Goal: Information Seeking & Learning: Learn about a topic

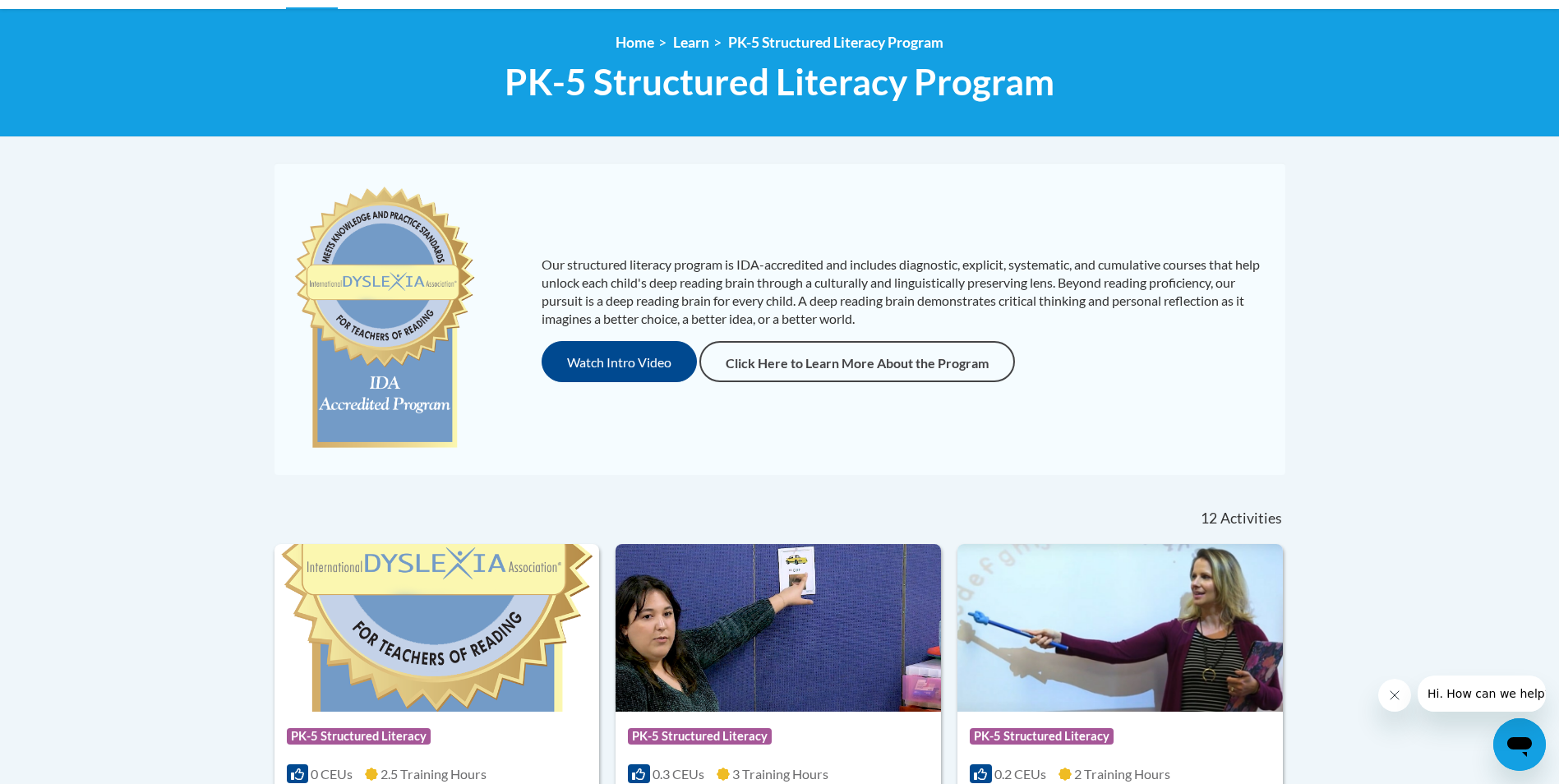
scroll to position [164, 0]
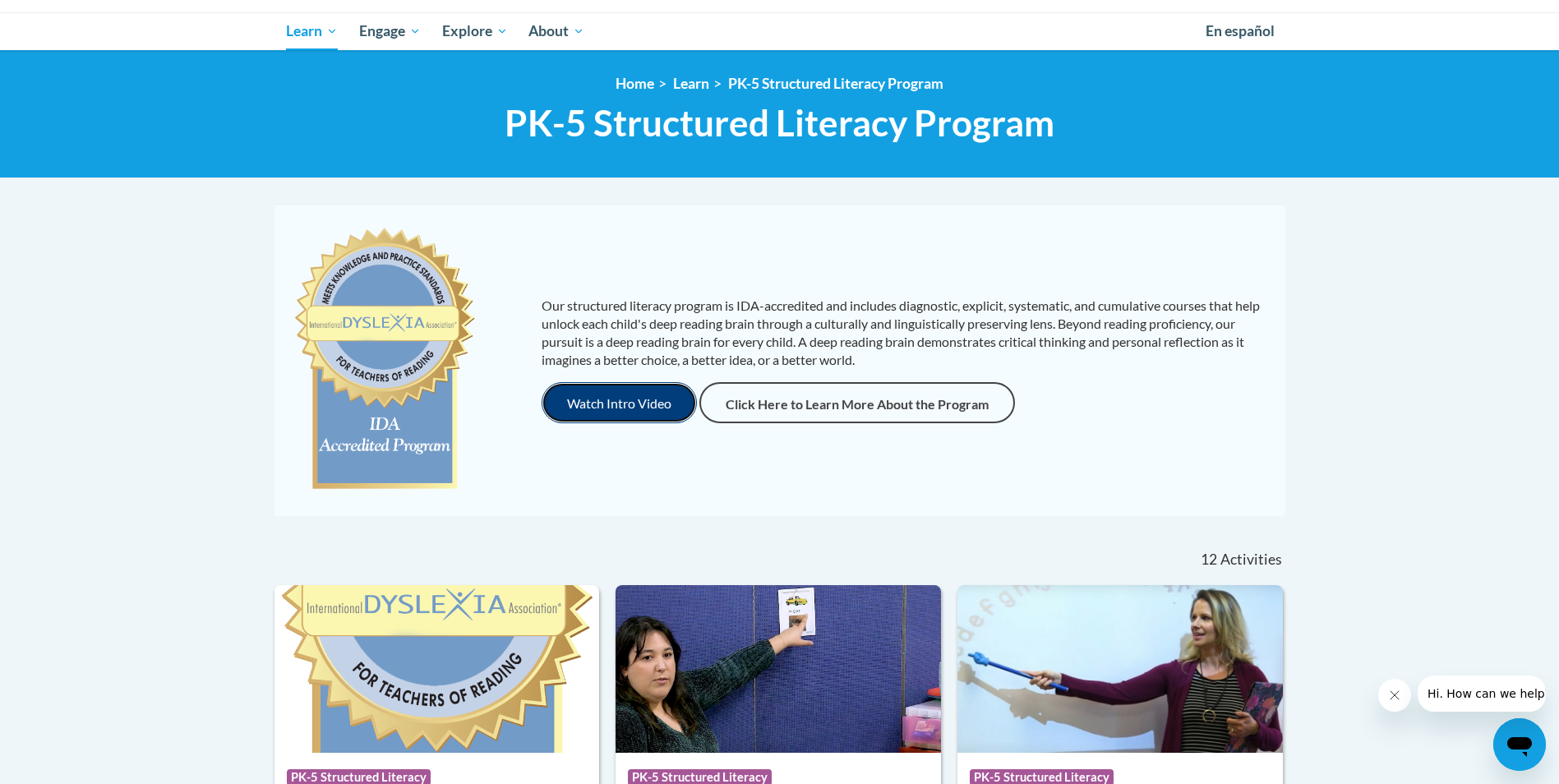
click at [609, 409] on button "Watch Intro Video" at bounding box center [620, 403] width 156 height 41
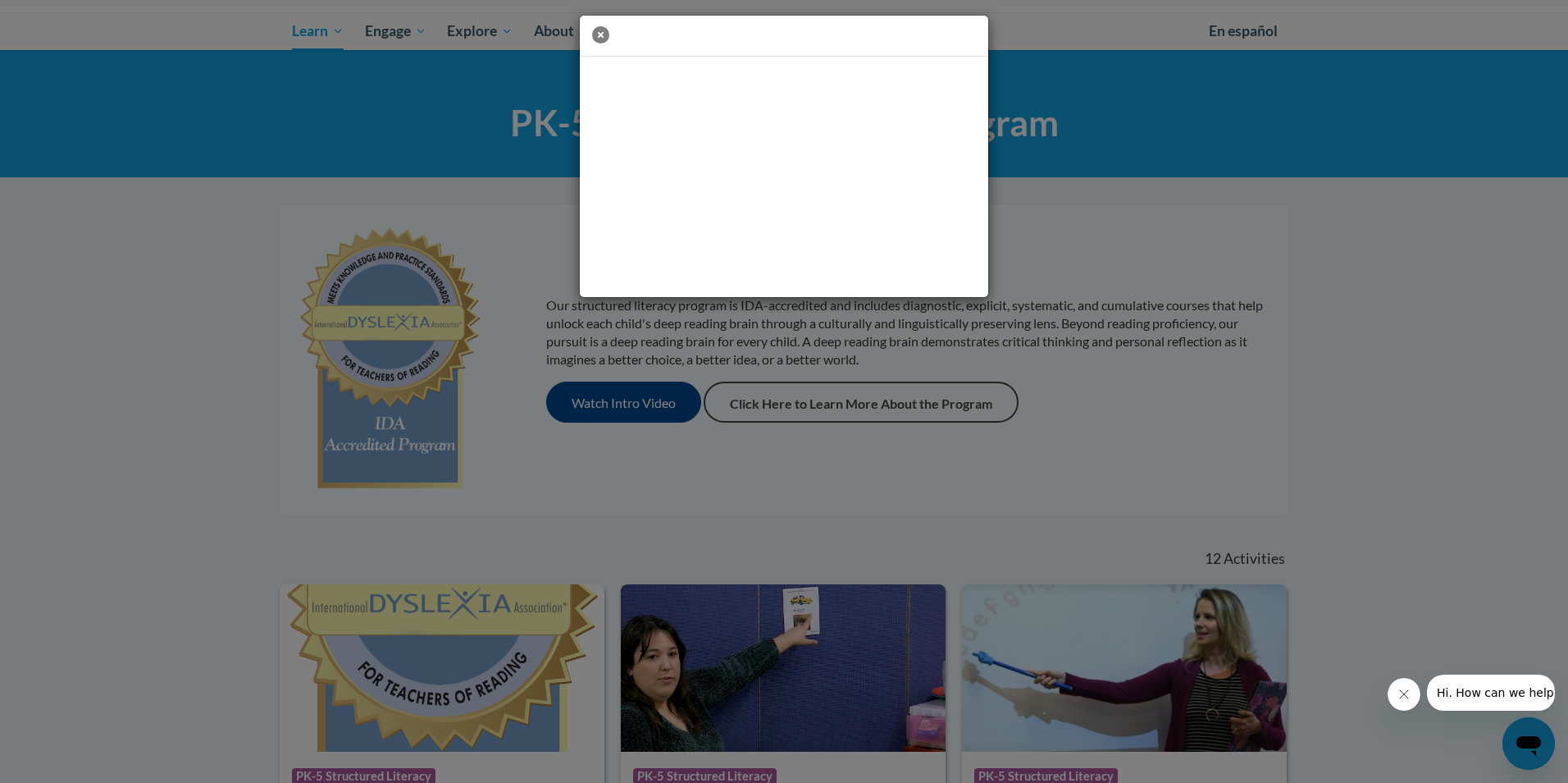
click at [601, 34] on icon "button" at bounding box center [601, 35] width 17 height 17
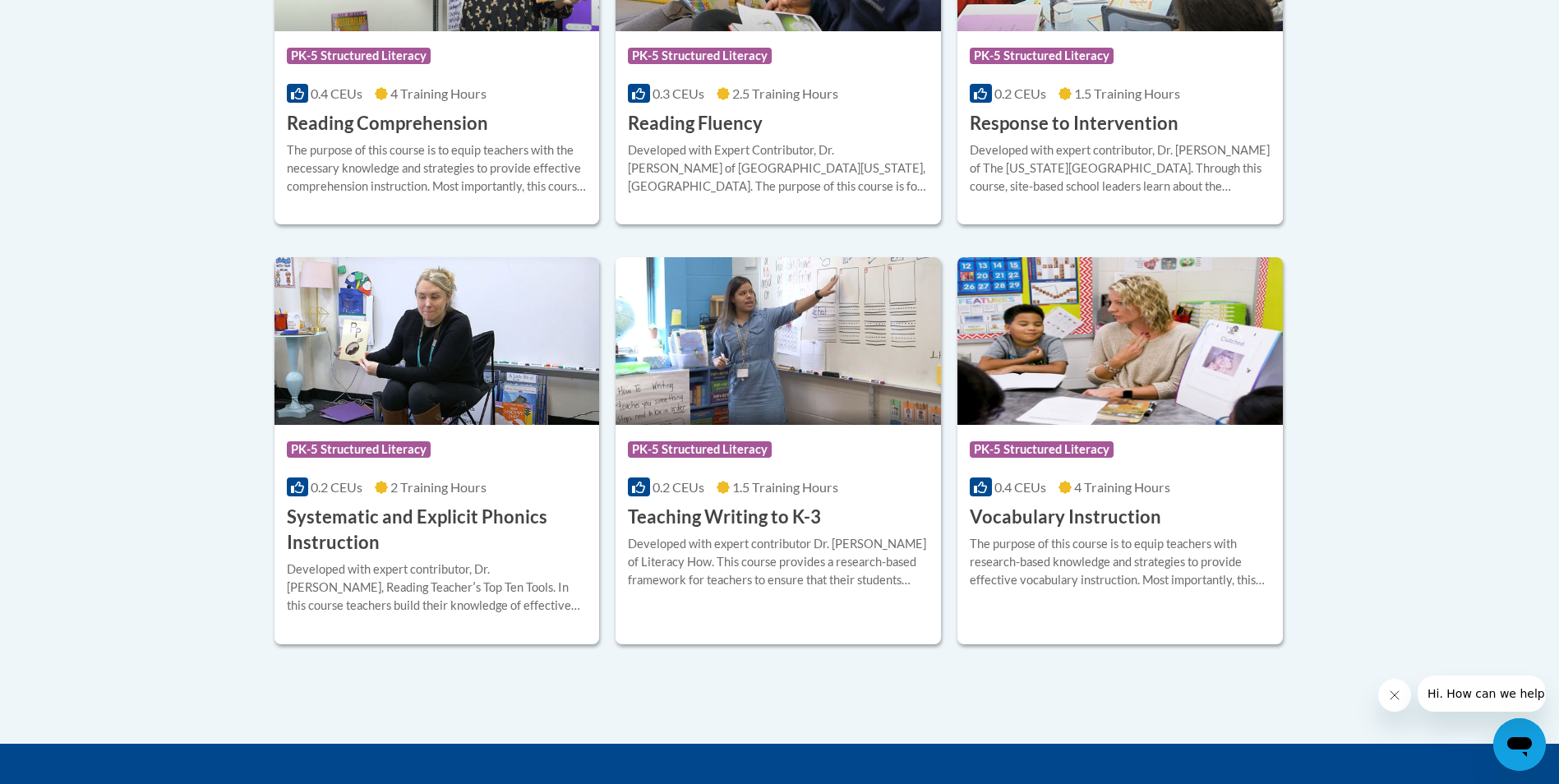
scroll to position [1726, 0]
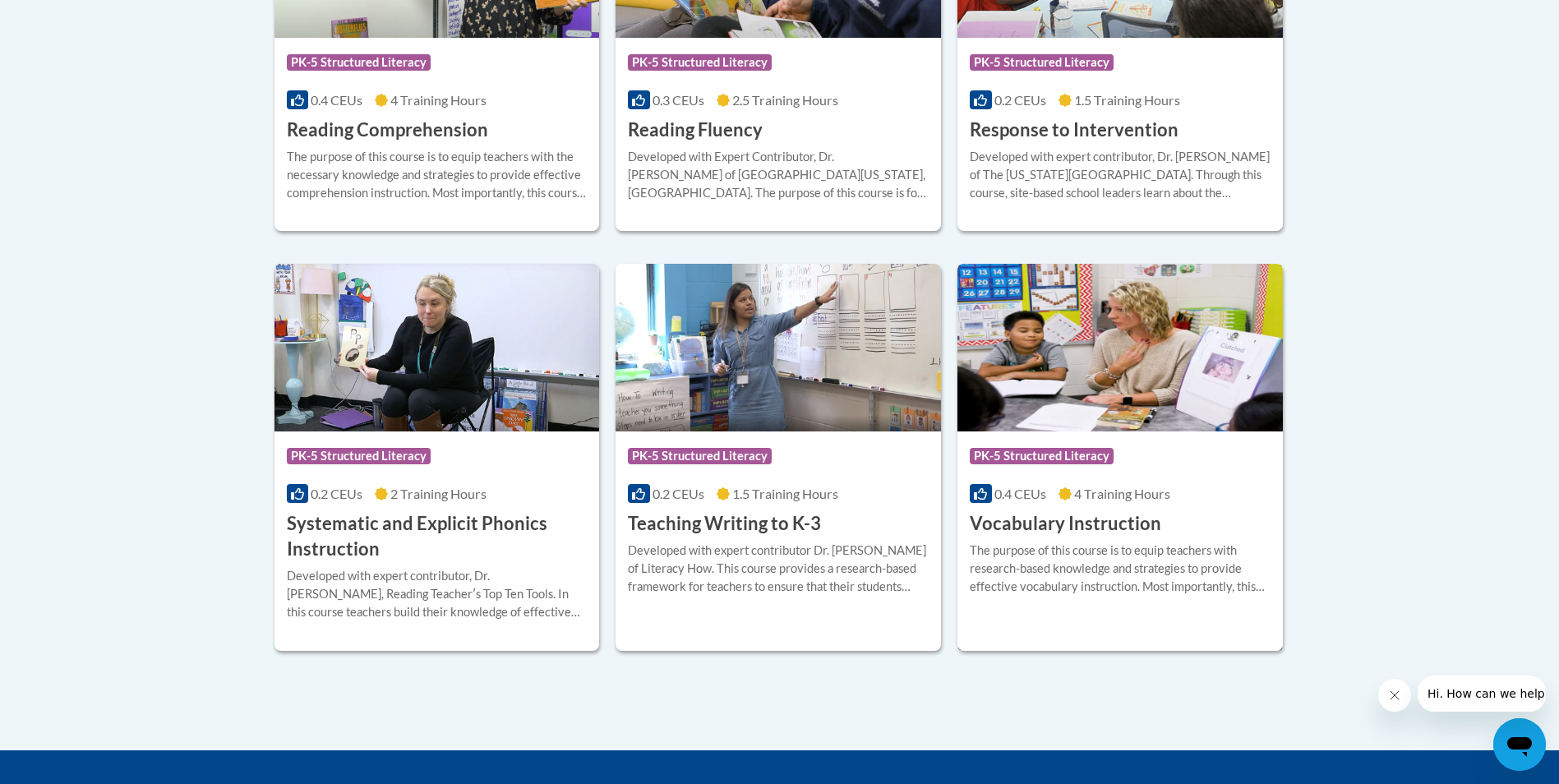
click at [1084, 479] on div "Course Category: PK-5 Structured Literacy 0.4 CEUs 4 Training Hours COURSE Voca…" at bounding box center [1120, 483] width 326 height 105
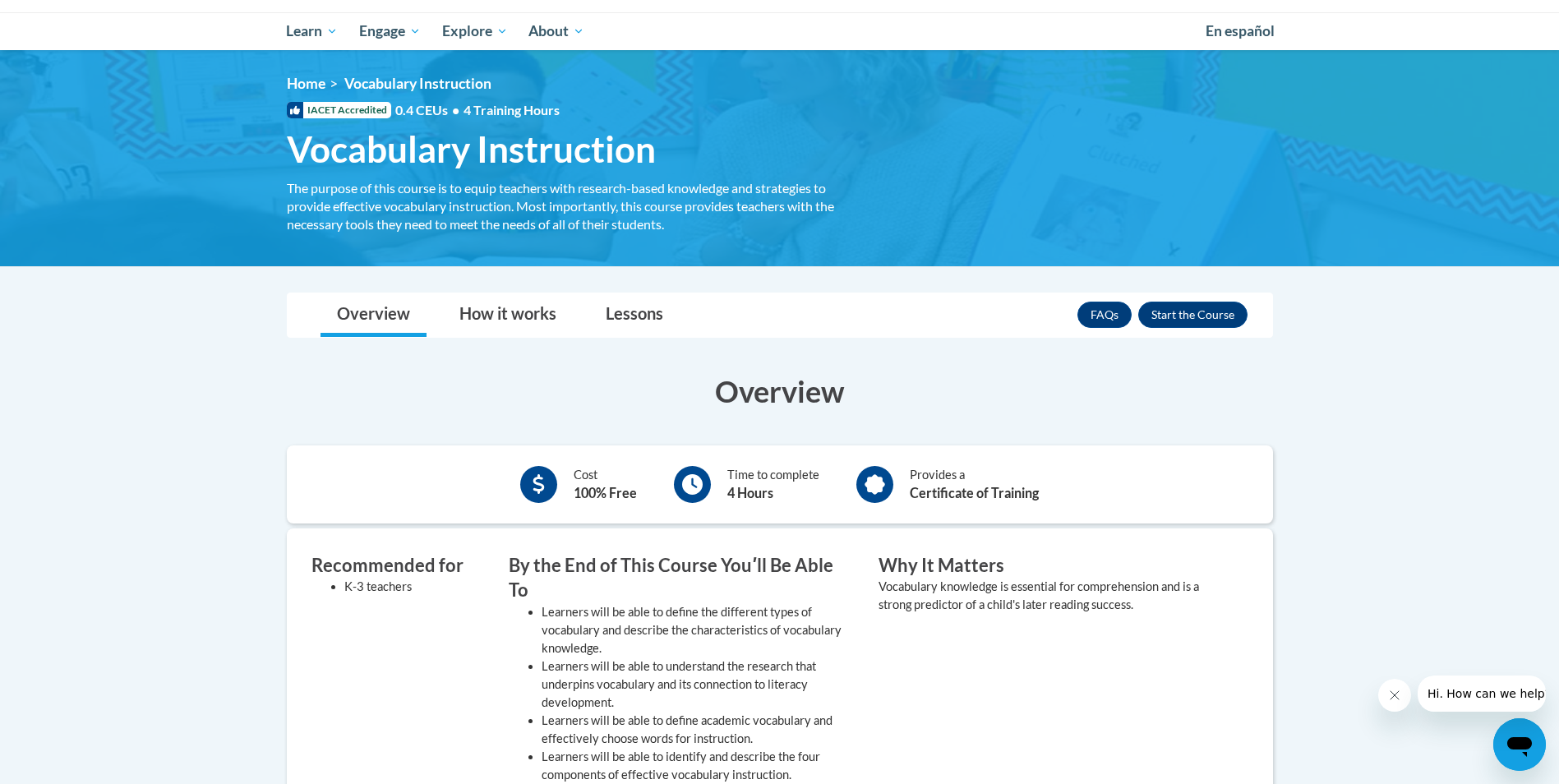
scroll to position [246, 0]
